Goal: Task Accomplishment & Management: Manage account settings

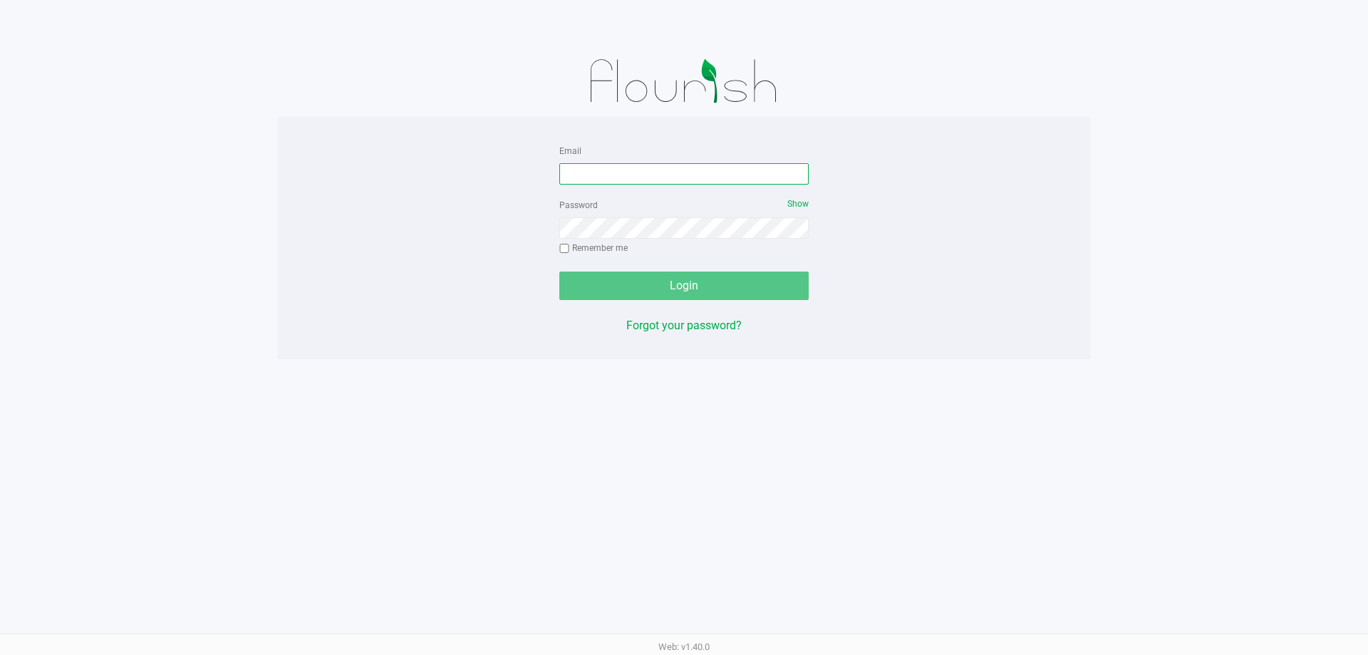
click at [561, 172] on input "Email" at bounding box center [683, 173] width 249 height 21
type input "[PERSON_NAME][EMAIL_ADDRESS][DOMAIN_NAME]"
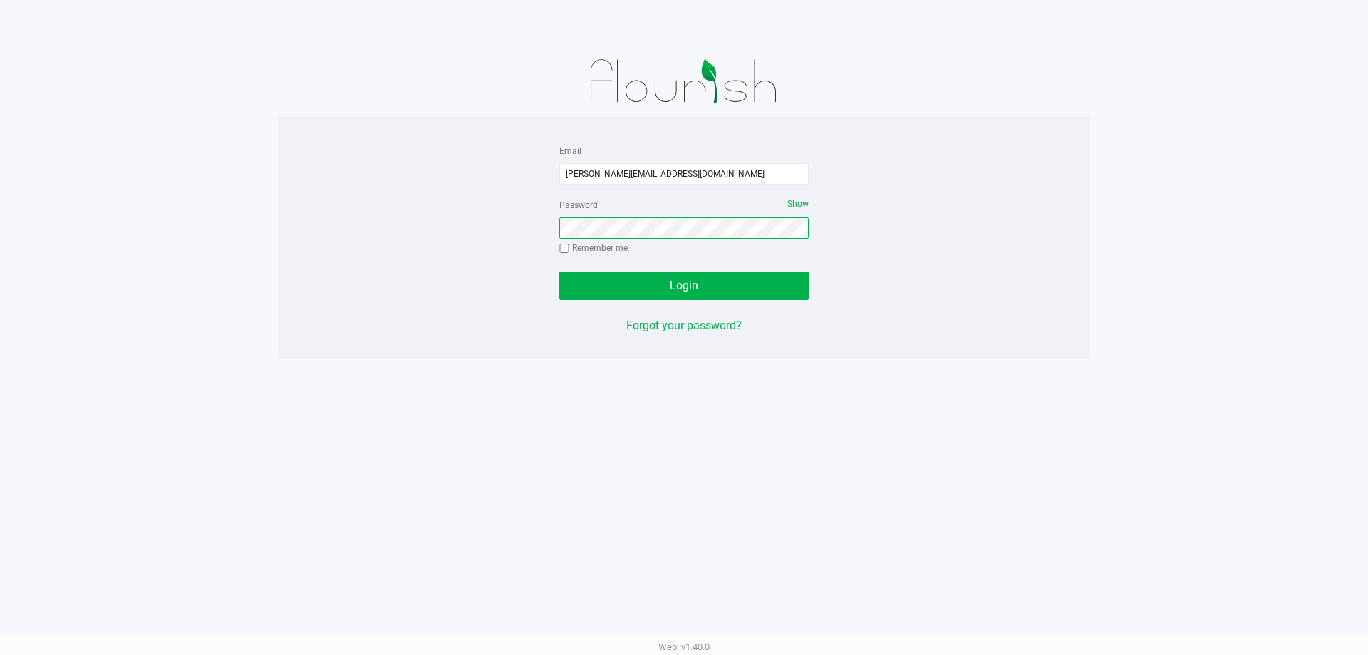
click at [559, 271] on button "Login" at bounding box center [683, 285] width 249 height 28
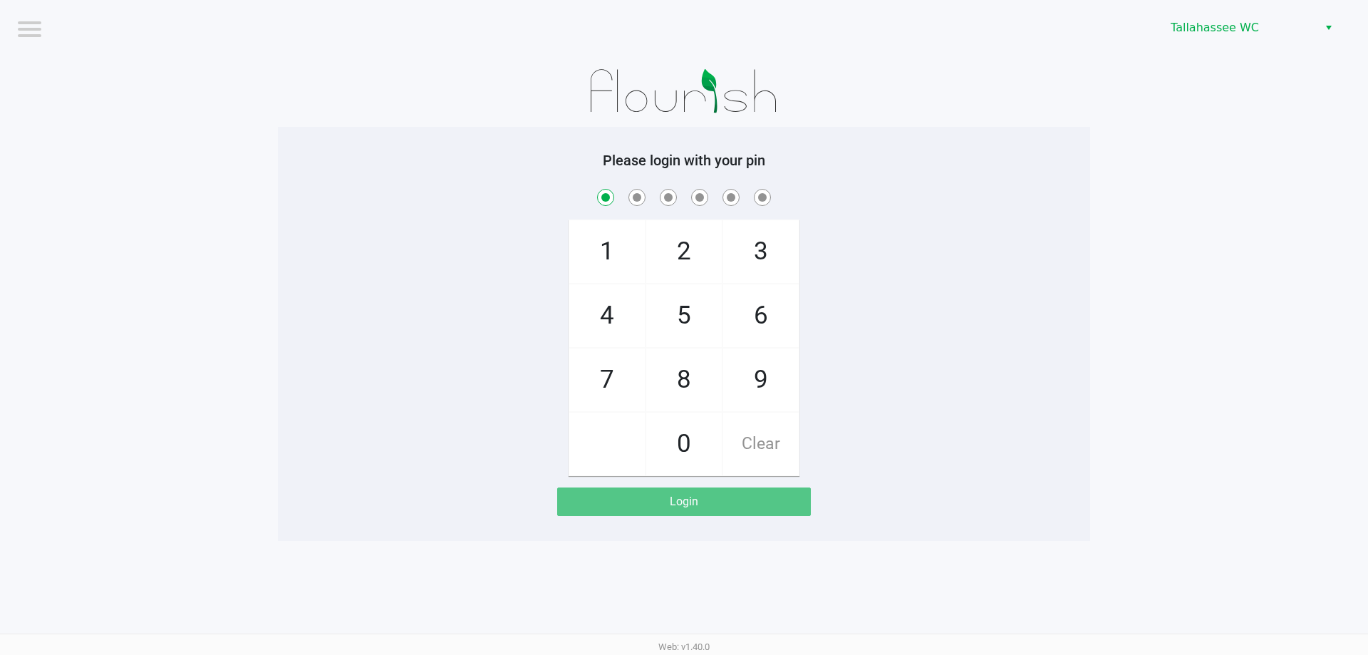
checkbox input "true"
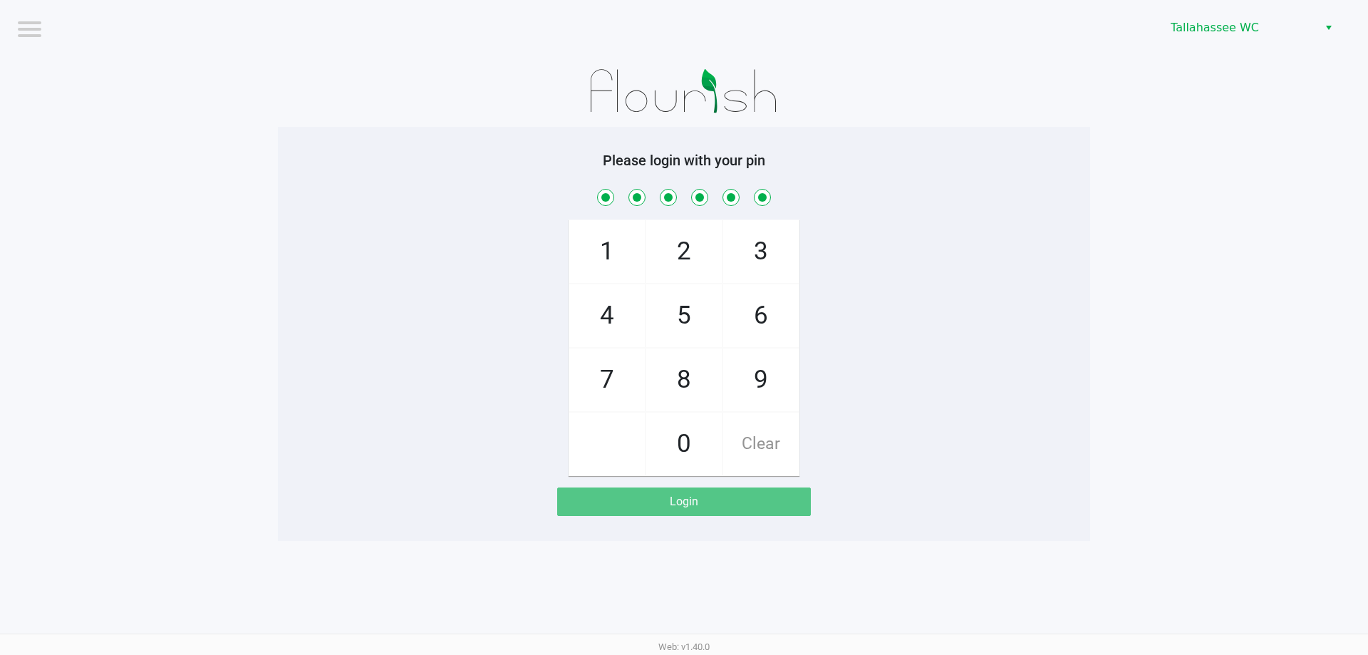
checkbox input "true"
